Goal: Task Accomplishment & Management: Complete application form

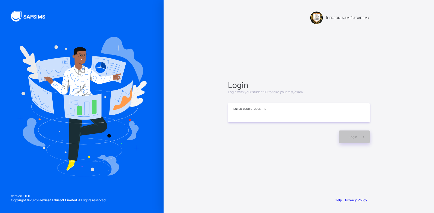
click at [237, 117] on input at bounding box center [299, 112] width 142 height 19
type input "*********"
click at [347, 135] on div "Login" at bounding box center [354, 137] width 31 height 13
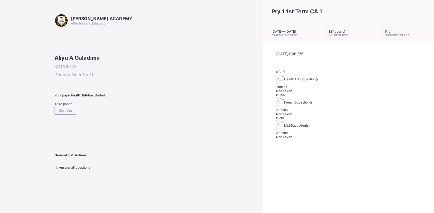
click at [70, 106] on span "Take paper" at bounding box center [63, 104] width 17 height 4
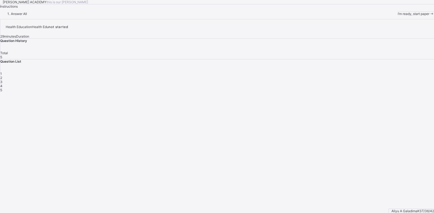
click at [398, 16] on span "I’m ready, start paper" at bounding box center [414, 14] width 32 height 4
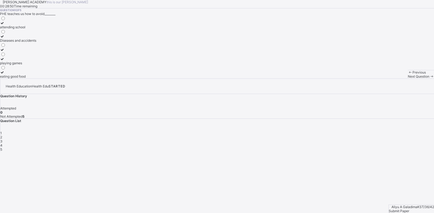
click at [5, 38] on icon at bounding box center [2, 36] width 5 height 4
click at [408, 79] on div "Next Question" at bounding box center [421, 76] width 26 height 4
click at [45, 43] on label "Keep our body fit and healthy" at bounding box center [22, 38] width 45 height 8
click at [408, 79] on div "Next Question" at bounding box center [421, 76] width 26 height 4
click at [47, 38] on div "Physical and Health Education" at bounding box center [23, 36] width 47 height 4
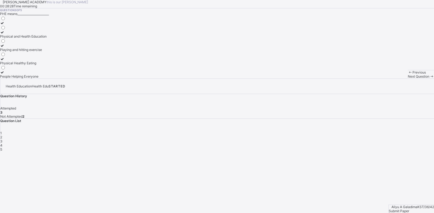
click at [408, 79] on div "Next Question" at bounding box center [421, 76] width 26 height 4
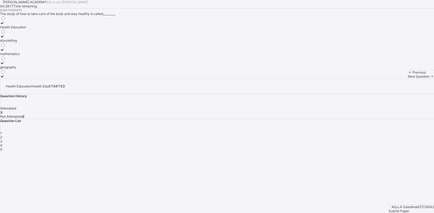
click at [26, 29] on div "Health Education" at bounding box center [13, 27] width 26 height 4
click at [408, 79] on span "Next Question" at bounding box center [419, 76] width 22 height 4
click at [27, 65] on div "Eatig junk food" at bounding box center [13, 63] width 27 height 4
click at [407, 209] on div "Submit Paper" at bounding box center [411, 211] width 45 height 4
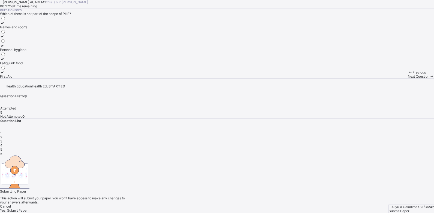
click at [224, 209] on div "Yes, Submit Paper" at bounding box center [217, 211] width 434 height 4
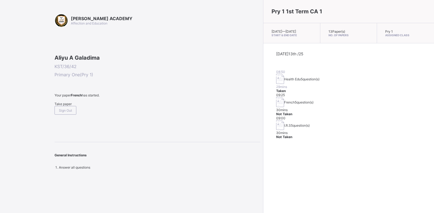
click at [72, 106] on span "Take paper" at bounding box center [63, 104] width 17 height 4
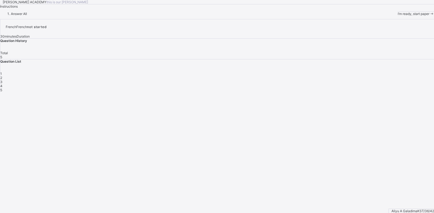
click at [398, 16] on span "I’m ready, start paper" at bounding box center [414, 14] width 32 height 4
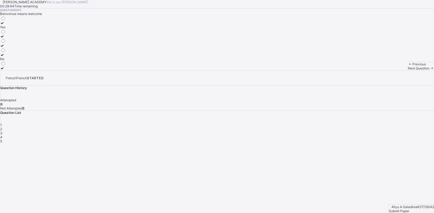
click at [6, 29] on div "Yes" at bounding box center [3, 27] width 6 height 4
click at [408, 70] on span "Next Question" at bounding box center [419, 68] width 22 height 4
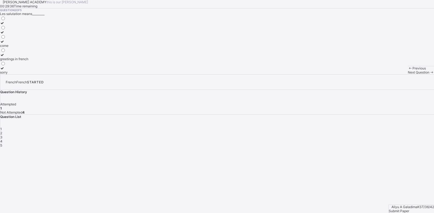
click at [28, 61] on div "greetings in french" at bounding box center [14, 59] width 28 height 4
click at [408, 74] on span "Next Question" at bounding box center [419, 72] width 22 height 4
click at [21, 52] on label "Good morning" at bounding box center [10, 48] width 21 height 8
click at [408, 74] on span "Next Question" at bounding box center [419, 72] width 22 height 4
click at [20, 29] on label "goodbye" at bounding box center [10, 25] width 20 height 8
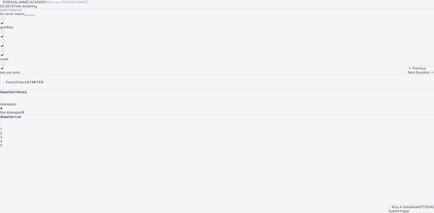
click at [408, 74] on span "Next Question" at bounding box center [419, 72] width 22 height 4
click at [31, 61] on label "have a nice day" at bounding box center [15, 57] width 31 height 8
click at [404, 209] on span "Submit Paper" at bounding box center [399, 211] width 20 height 4
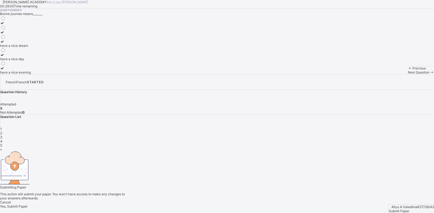
click at [233, 205] on div "Yes, Submit Paper" at bounding box center [217, 207] width 434 height 4
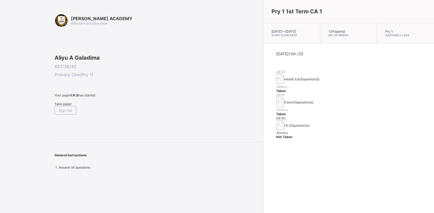
click at [71, 106] on span "Take paper" at bounding box center [63, 104] width 17 height 4
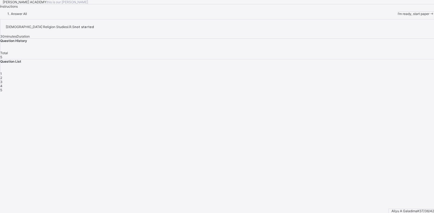
click at [398, 16] on span "I’m ready, start paper" at bounding box center [414, 14] width 32 height 4
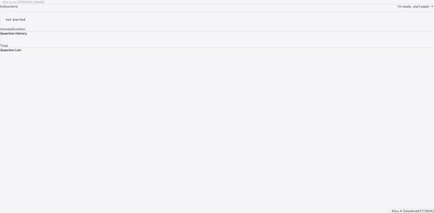
click at [38, 8] on div "this is our [PERSON_NAME] Instructions I’m ready, start paper" at bounding box center [217, 4] width 434 height 8
click at [398, 8] on span "I’m ready, start paper" at bounding box center [414, 6] width 32 height 4
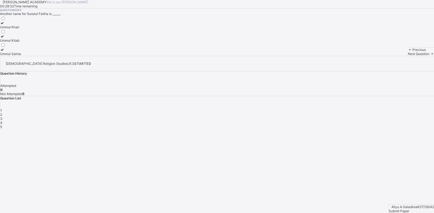
click at [21, 43] on div "Ummul Kitab" at bounding box center [10, 40] width 21 height 4
click at [408, 56] on span "Next Question" at bounding box center [419, 54] width 22 height 4
click at [9, 56] on div "Alif" at bounding box center [4, 54] width 9 height 4
click at [408, 56] on span "Next Question" at bounding box center [419, 54] width 22 height 4
click at [6, 43] on label "6" at bounding box center [3, 38] width 6 height 8
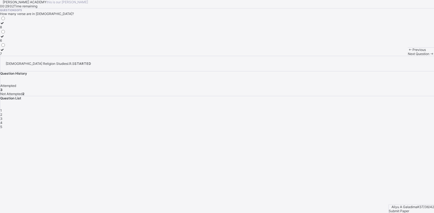
click at [408, 56] on div "Next Question" at bounding box center [421, 54] width 26 height 4
click at [9, 43] on label "Wa'un" at bounding box center [4, 38] width 9 height 8
click at [408, 56] on span "Next Question" at bounding box center [419, 54] width 22 height 4
click at [2, 113] on span "1" at bounding box center [1, 111] width 2 height 4
click at [6, 29] on div "28" at bounding box center [3, 27] width 6 height 4
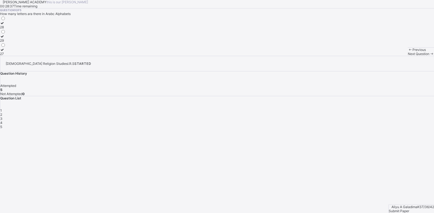
click at [410, 209] on div "Submit Paper" at bounding box center [411, 211] width 45 height 4
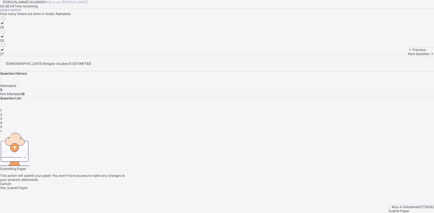
click at [28, 186] on span "Yes, Submit Paper" at bounding box center [14, 188] width 28 height 4
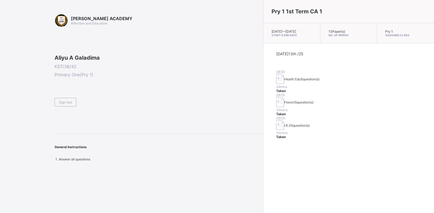
drag, startPoint x: 66, startPoint y: 141, endPoint x: 28, endPoint y: 145, distance: 38.4
click at [28, 145] on div "[PERSON_NAME] ACADEMY Affection and Education Aliyu A Galadima KST/36/42 Primar…" at bounding box center [130, 106] width 261 height 213
click at [64, 107] on div "Sign Out" at bounding box center [66, 102] width 22 height 9
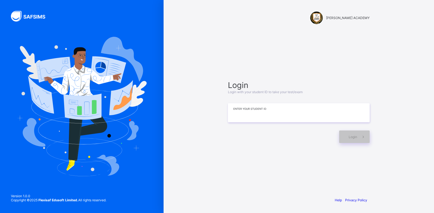
click at [266, 106] on input at bounding box center [299, 112] width 142 height 19
type input "**********"
click at [353, 135] on span "Login" at bounding box center [353, 137] width 8 height 4
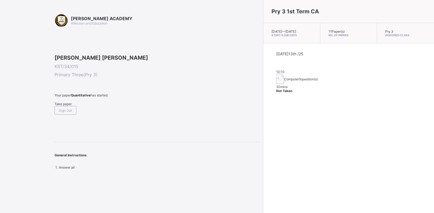
click at [68, 106] on span "Take paper" at bounding box center [63, 104] width 17 height 4
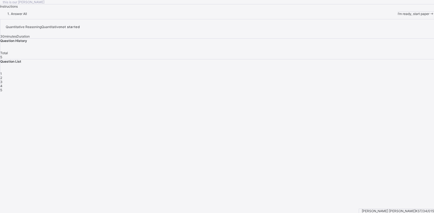
click at [398, 16] on div "I’m ready, start paper" at bounding box center [416, 14] width 36 height 4
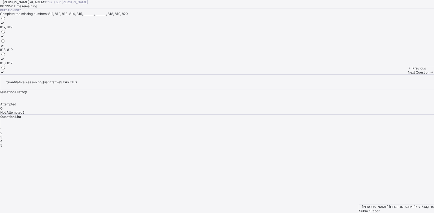
click at [13, 65] on div "816, 817" at bounding box center [6, 63] width 13 height 4
click at [408, 74] on div "Next Question" at bounding box center [421, 72] width 26 height 4
click at [232, 74] on div "Question 2 of 5 Complete the missing numbers; 701, ______ , _______ , 704, 705,…" at bounding box center [217, 41] width 434 height 66
click at [14, 43] on div "702, 703" at bounding box center [7, 40] width 14 height 4
click at [408, 74] on div "Next Question" at bounding box center [421, 72] width 26 height 4
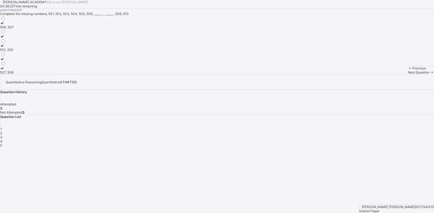
click at [14, 74] on label "507, 508" at bounding box center [7, 70] width 14 height 8
click at [14, 74] on div "507, 508" at bounding box center [7, 72] width 14 height 4
click at [408, 74] on div "Next Question" at bounding box center [421, 72] width 26 height 4
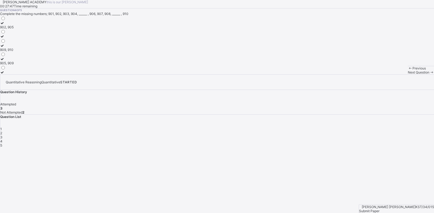
click at [408, 74] on div "Next Question" at bounding box center [421, 72] width 26 height 4
click at [219, 74] on div "[PERSON_NAME] ACADEMY this is our [PERSON_NAME] 00:25:44 Time remaining Questio…" at bounding box center [217, 37] width 434 height 74
click at [218, 74] on div "[PERSON_NAME] ACADEMY this is our [PERSON_NAME] 00:25:43 Time remaining Questio…" at bounding box center [217, 37] width 434 height 74
click at [218, 74] on div "[PERSON_NAME] ACADEMY this is our [PERSON_NAME] 00:25:42 Time remaining Questio…" at bounding box center [217, 37] width 434 height 74
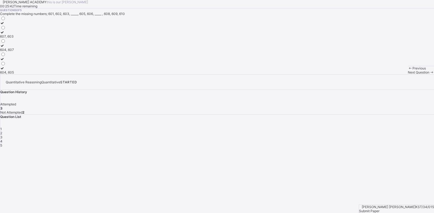
click at [218, 74] on div "[PERSON_NAME] ACADEMY this is our [PERSON_NAME] 00:25:42 Time remaining Questio…" at bounding box center [217, 37] width 434 height 74
click at [218, 74] on div "[PERSON_NAME] ACADEMY this is our [PERSON_NAME] 00:25:31 Time remaining Questio…" at bounding box center [217, 37] width 434 height 74
click at [408, 70] on div "Previous" at bounding box center [421, 68] width 26 height 4
click at [363, 115] on div "Question List 1 2 3 4 5" at bounding box center [217, 131] width 434 height 33
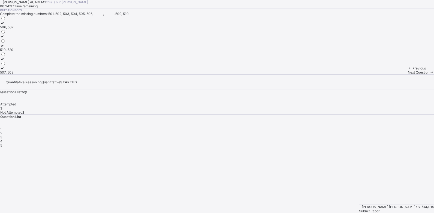
click at [362, 135] on div "3" at bounding box center [217, 137] width 434 height 4
click at [363, 135] on div "3" at bounding box center [217, 137] width 434 height 4
click at [377, 139] on div "4" at bounding box center [217, 141] width 434 height 4
click at [269, 74] on div "Question 4 of 5 Complete the missing numbers; 901, 902, 903, 904, ______ , 906,…" at bounding box center [217, 41] width 434 height 66
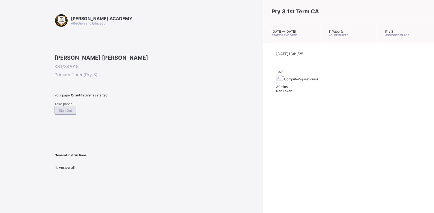
click at [76, 115] on div "Sign Out" at bounding box center [66, 110] width 22 height 9
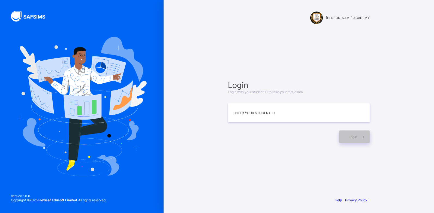
click at [91, 141] on img at bounding box center [82, 107] width 130 height 140
click at [244, 112] on input at bounding box center [299, 112] width 142 height 19
type input "**********"
click at [363, 138] on icon at bounding box center [364, 137] width 6 height 5
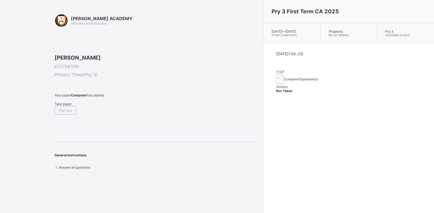
click at [65, 106] on div "Take paper" at bounding box center [158, 104] width 206 height 4
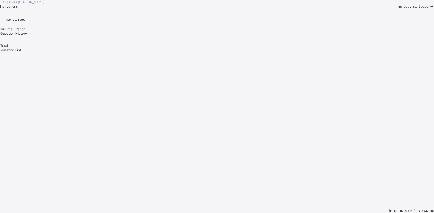
click at [398, 8] on span "I’m ready, start paper" at bounding box center [414, 6] width 32 height 4
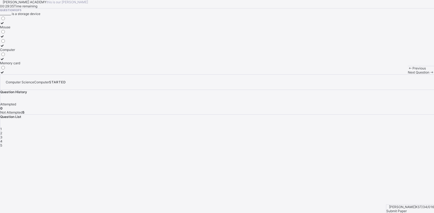
click at [20, 65] on div "Memory card" at bounding box center [10, 63] width 20 height 4
click at [408, 74] on span "Next Question" at bounding box center [419, 72] width 22 height 4
click at [15, 38] on div "Fingers" at bounding box center [7, 36] width 15 height 4
click at [408, 74] on span "Next Question" at bounding box center [419, 72] width 22 height 4
click at [15, 61] on div "Monitor" at bounding box center [7, 59] width 15 height 4
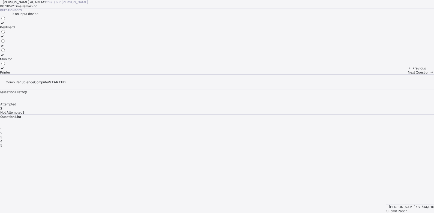
click at [408, 74] on div "Next Question" at bounding box center [421, 72] width 26 height 4
click at [23, 52] on label "Storage device" at bounding box center [11, 48] width 23 height 8
click at [408, 74] on span "Next Question" at bounding box center [419, 72] width 22 height 4
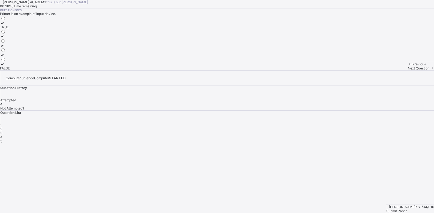
click at [10, 29] on div "TRUE" at bounding box center [5, 27] width 10 height 4
click at [403, 209] on div "Submit Paper" at bounding box center [411, 211] width 48 height 4
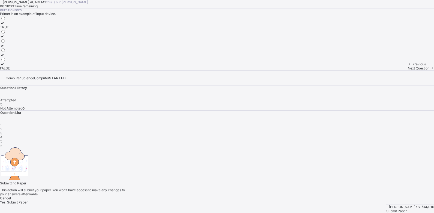
click at [222, 201] on div "Yes, Submit Paper" at bounding box center [217, 203] width 434 height 4
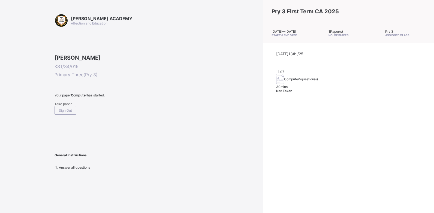
click at [71, 106] on span "Take paper" at bounding box center [63, 104] width 17 height 4
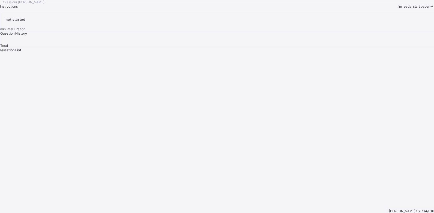
click at [398, 8] on span "I’m ready, start paper" at bounding box center [414, 6] width 32 height 4
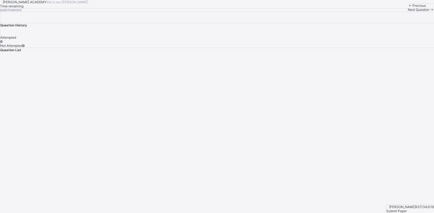
click at [407, 209] on span "Submit Paper" at bounding box center [397, 211] width 20 height 4
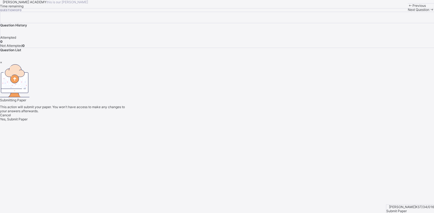
click at [28, 121] on span "Yes, Submit Paper" at bounding box center [14, 119] width 28 height 4
click at [286, 64] on div "×" at bounding box center [217, 62] width 434 height 4
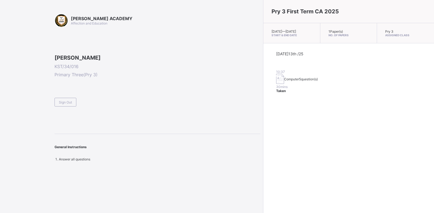
click at [291, 136] on div "Pry 3 First Term CA 2025 [DATE] — [DATE] Start & End Date 1 Paper(s) No. of Pap…" at bounding box center [348, 106] width 171 height 213
click at [68, 105] on span "Sign Out" at bounding box center [65, 102] width 13 height 4
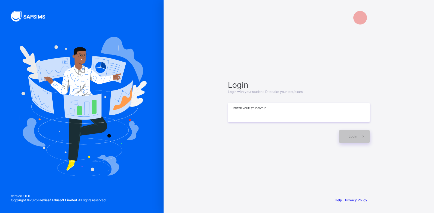
click at [242, 112] on input at bounding box center [299, 112] width 142 height 19
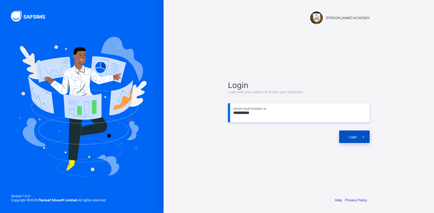
type input "**********"
click at [342, 138] on div "Login" at bounding box center [354, 137] width 31 height 13
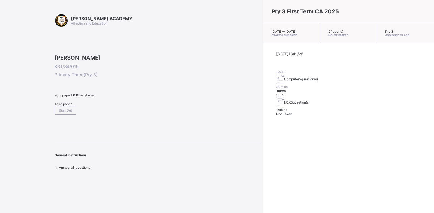
click at [64, 106] on span "Take paper" at bounding box center [63, 104] width 17 height 4
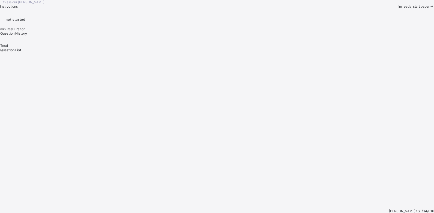
click at [398, 8] on span "I’m ready, start paper" at bounding box center [414, 6] width 32 height 4
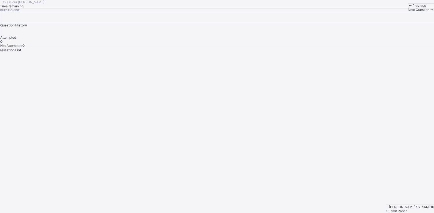
click at [408, 8] on div "Previous" at bounding box center [421, 6] width 26 height 4
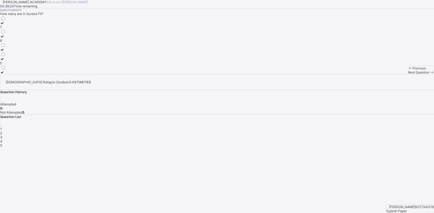
click at [6, 65] on div "5" at bounding box center [3, 63] width 6 height 4
click at [408, 74] on div "Next Question" at bounding box center [421, 72] width 26 height 4
click at [12, 52] on div "Munkar" at bounding box center [6, 50] width 12 height 4
click at [408, 74] on span "Next Question" at bounding box center [419, 72] width 22 height 4
click at [6, 61] on div "5" at bounding box center [3, 59] width 6 height 4
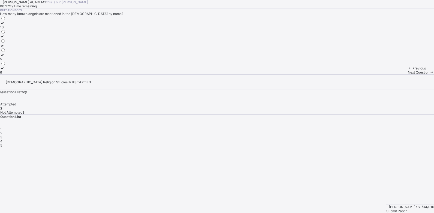
click at [408, 74] on div "Next Question" at bounding box center [421, 72] width 26 height 4
click at [286, 213] on html "[PERSON_NAME] ACADEMY this is our [PERSON_NAME] 00:27:15 Time remaining Questio…" at bounding box center [217, 106] width 434 height 213
click at [408, 74] on span "Next Question" at bounding box center [419, 72] width 22 height 4
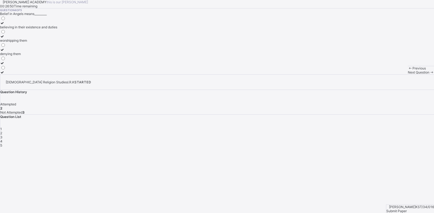
click at [57, 29] on label "believing in their existence and duties" at bounding box center [28, 25] width 57 height 8
click at [408, 74] on span "Next Question" at bounding box center [419, 72] width 22 height 4
click at [26, 52] on div "[PERSON_NAME]" at bounding box center [13, 50] width 26 height 4
click at [404, 209] on div "Submit Paper" at bounding box center [411, 211] width 48 height 4
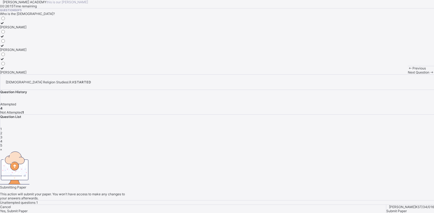
click at [28, 209] on span "Yes, Submit Paper" at bounding box center [14, 211] width 28 height 4
click at [28, 205] on span "Yes, Submit Paper" at bounding box center [14, 207] width 28 height 4
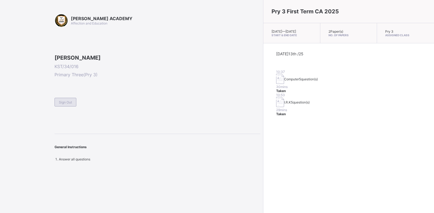
click at [70, 105] on span "Sign Out" at bounding box center [65, 102] width 13 height 4
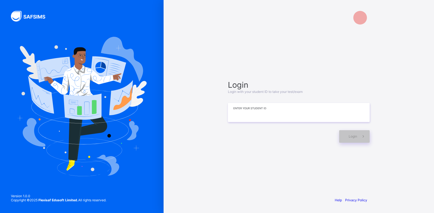
click at [243, 109] on input at bounding box center [299, 112] width 142 height 19
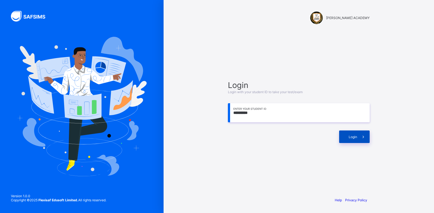
type input "*********"
click at [350, 142] on div "Login" at bounding box center [354, 137] width 31 height 13
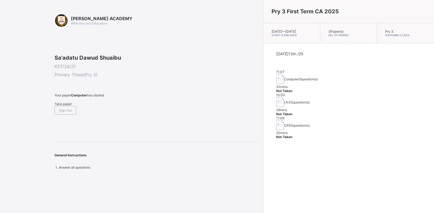
click at [71, 106] on span "Take paper" at bounding box center [63, 104] width 17 height 4
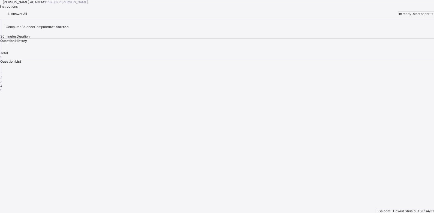
click at [398, 16] on span "I’m ready, start paper" at bounding box center [414, 14] width 32 height 4
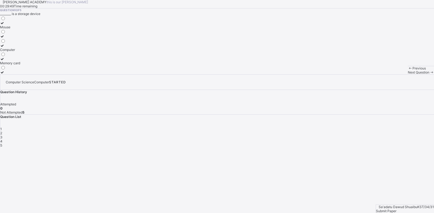
click at [20, 52] on div "Computer" at bounding box center [10, 50] width 20 height 4
click at [408, 74] on div "Next Question" at bounding box center [421, 72] width 26 height 4
click at [15, 38] on div "Fingers" at bounding box center [7, 36] width 15 height 4
click at [408, 74] on span "Next Question" at bounding box center [419, 72] width 22 height 4
click at [15, 29] on div "Keyboard" at bounding box center [7, 27] width 15 height 4
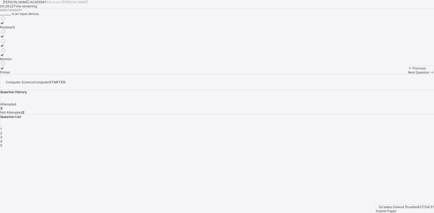
click at [408, 74] on div "Next Question" at bounding box center [421, 72] width 26 height 4
click at [23, 29] on label "Computer" at bounding box center [11, 25] width 23 height 8
click at [408, 74] on div "Next Question" at bounding box center [421, 72] width 26 height 4
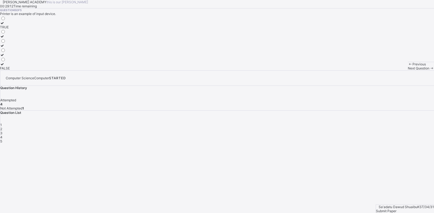
click at [10, 29] on div "TRUE" at bounding box center [5, 27] width 10 height 4
click at [397, 209] on span "Submit Paper" at bounding box center [386, 211] width 20 height 4
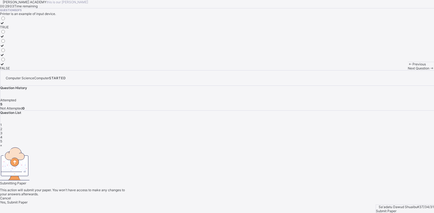
click at [223, 201] on div "Yes, Submit Paper" at bounding box center [217, 203] width 434 height 4
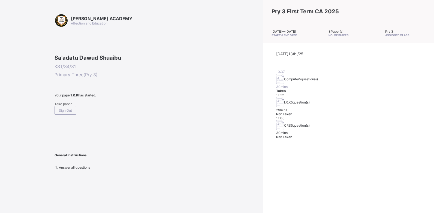
click at [69, 106] on span "Take paper" at bounding box center [63, 104] width 17 height 4
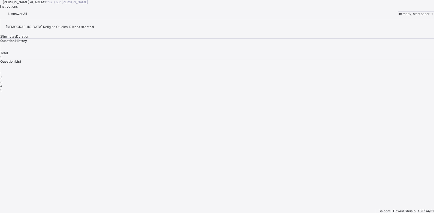
click at [398, 16] on div "I’m ready, start paper" at bounding box center [416, 14] width 36 height 4
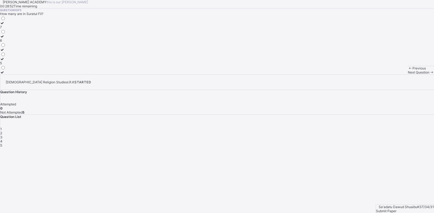
click at [6, 65] on div "5" at bounding box center [3, 63] width 6 height 4
click at [408, 74] on div "Next Question" at bounding box center [421, 72] width 26 height 4
click at [12, 52] on label "Munkar" at bounding box center [6, 48] width 12 height 8
click at [408, 74] on span "Next Question" at bounding box center [419, 72] width 22 height 4
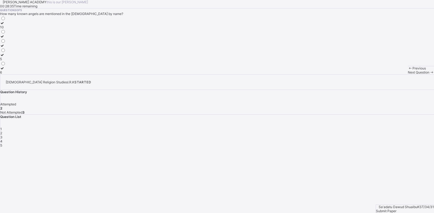
click at [6, 61] on div "5" at bounding box center [3, 59] width 6 height 4
click at [408, 74] on span "Next Question" at bounding box center [419, 72] width 22 height 4
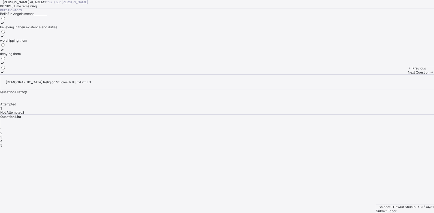
click at [57, 56] on div "denying them" at bounding box center [28, 54] width 57 height 4
click at [408, 74] on div "Next Question" at bounding box center [421, 72] width 26 height 4
click at [26, 74] on div "[PERSON_NAME]" at bounding box center [13, 72] width 26 height 4
click at [397, 209] on span "Submit Paper" at bounding box center [386, 211] width 20 height 4
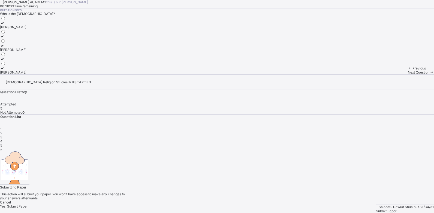
click at [237, 205] on div "Yes, Submit Paper" at bounding box center [217, 207] width 434 height 4
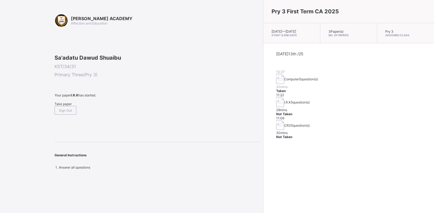
click at [263, 148] on div "Pry 3 First Term CA 2025 [DATE] — [DATE] Start & End Date 3 Paper(s) No. of Pap…" at bounding box center [348, 106] width 171 height 213
click at [284, 149] on div "Pry 3 First Term CA 2025 [DATE] — [DATE] Start & End Date 3 Paper(s) No. of Pap…" at bounding box center [348, 106] width 171 height 213
